Goal: Obtain resource: Download file/media

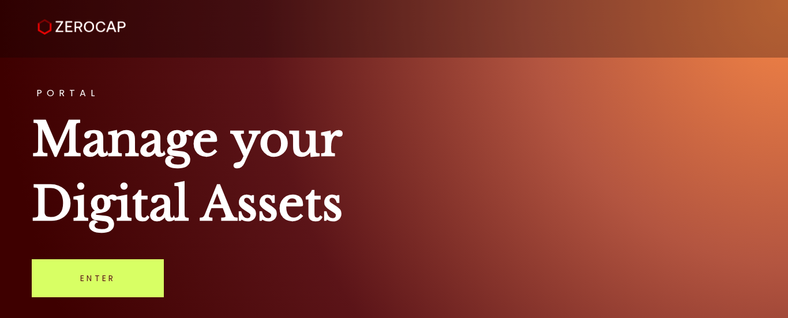
click at [87, 278] on link "Enter" at bounding box center [98, 279] width 132 height 38
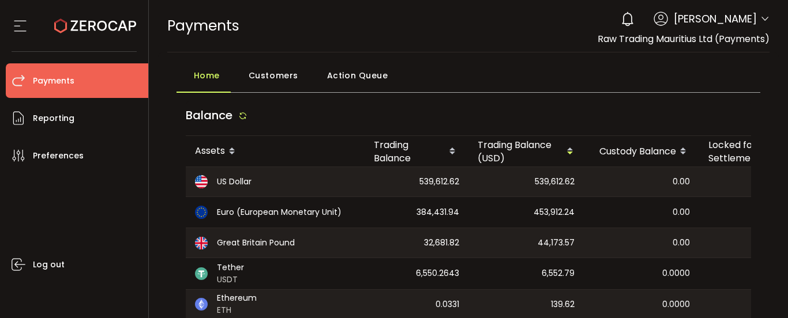
click at [760, 18] on icon at bounding box center [764, 18] width 9 height 9
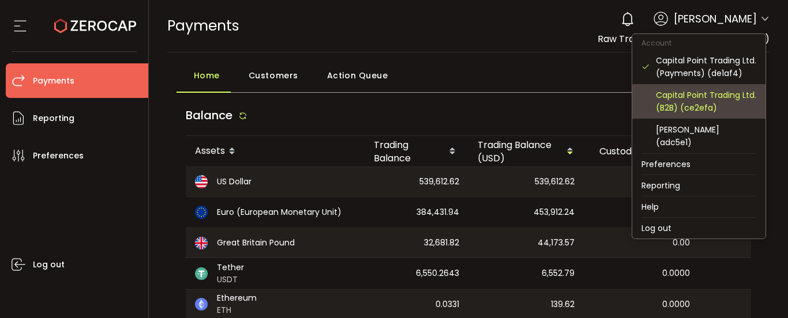
click at [697, 97] on div "Capital Point Trading Ltd. (B2B) (ce2efa)" at bounding box center [706, 101] width 100 height 25
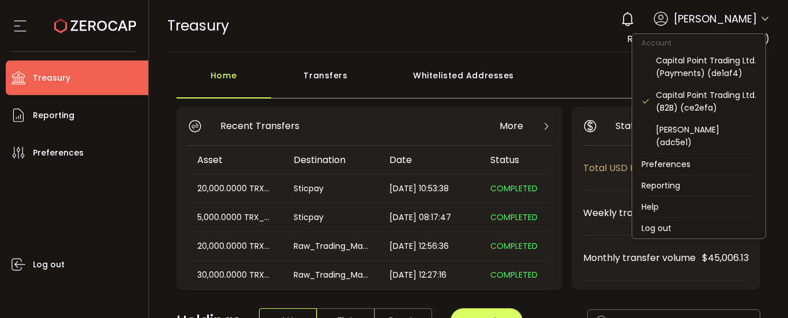
click at [760, 16] on icon at bounding box center [764, 18] width 9 height 9
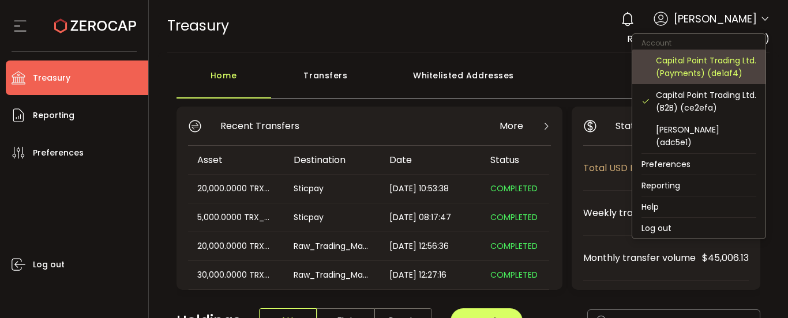
click at [707, 73] on div "Capital Point Trading Ltd. (Payments) (de1af4)" at bounding box center [706, 66] width 100 height 25
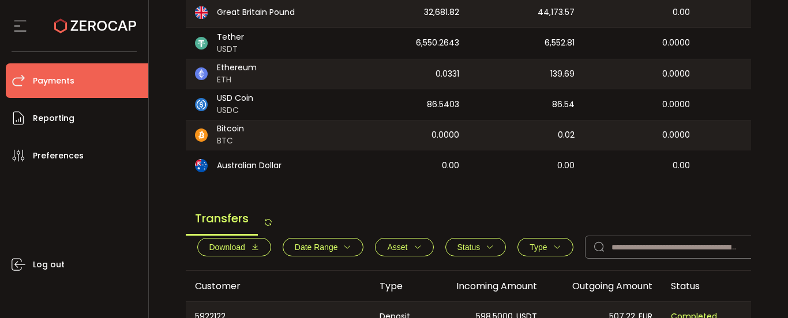
scroll to position [288, 0]
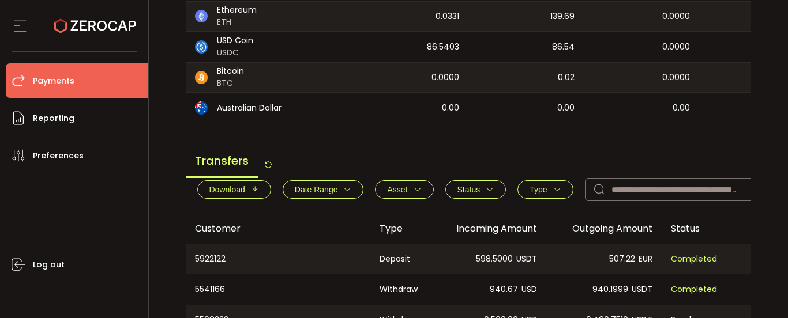
click at [238, 194] on span "Download" at bounding box center [227, 189] width 36 height 9
